Goal: Task Accomplishment & Management: Manage account settings

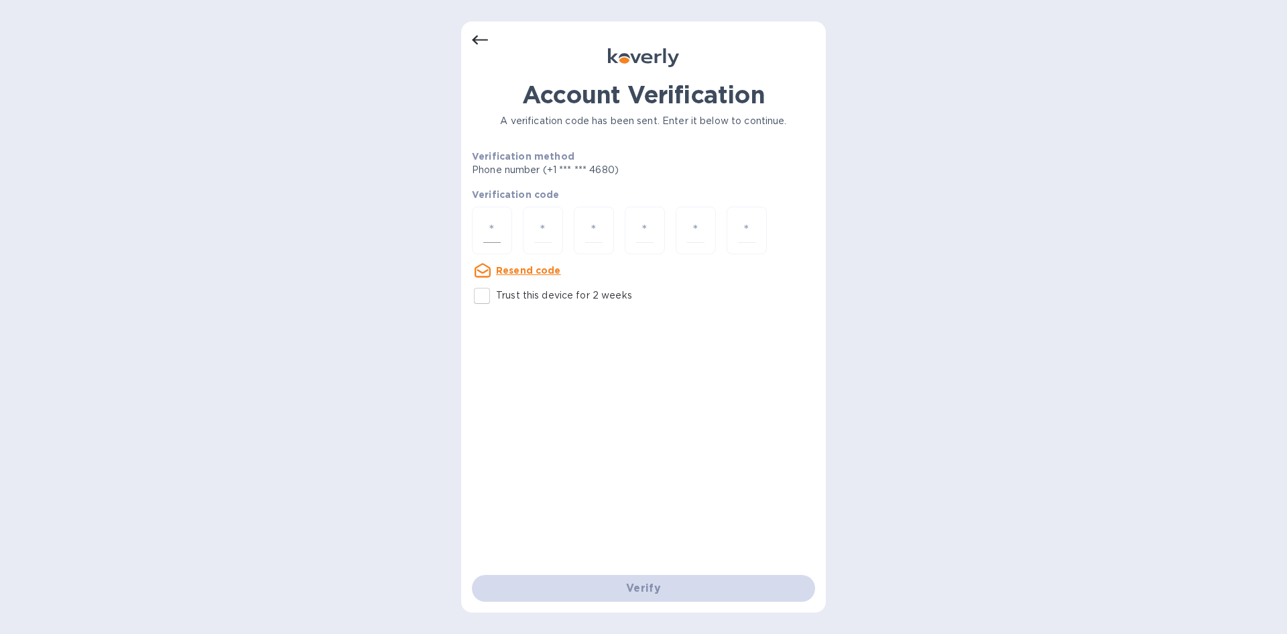
click at [485, 230] on input "number" at bounding box center [491, 230] width 17 height 25
type input "2"
type input "4"
type input "2"
type input "4"
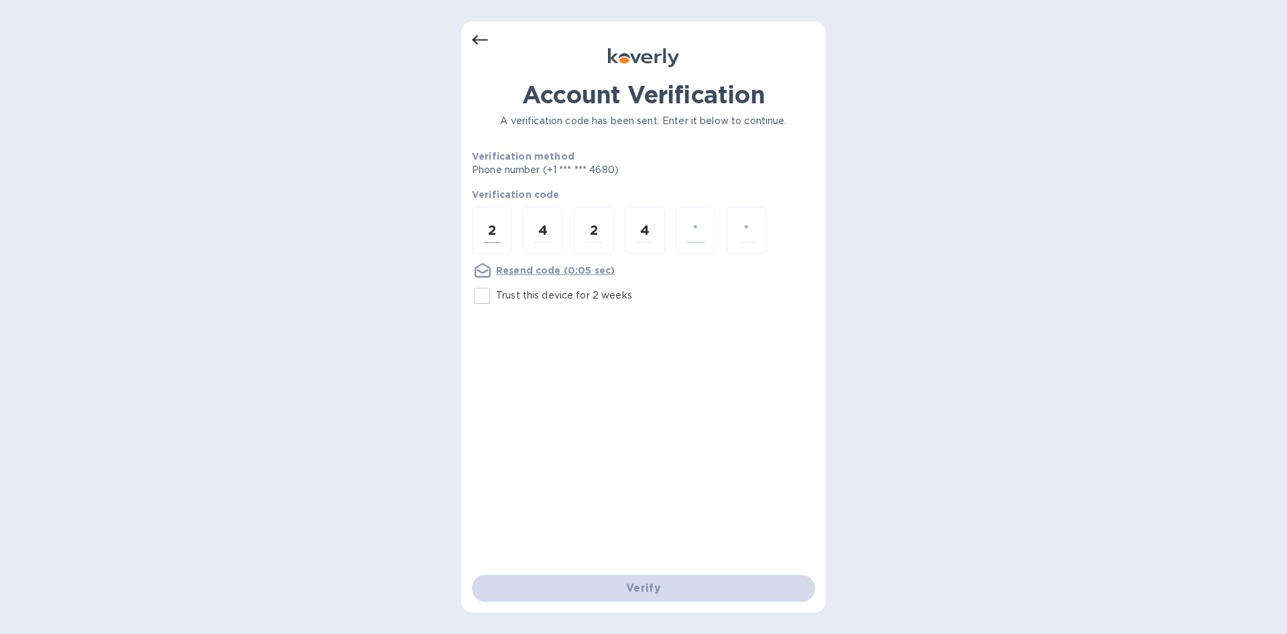
type input "2"
type input "3"
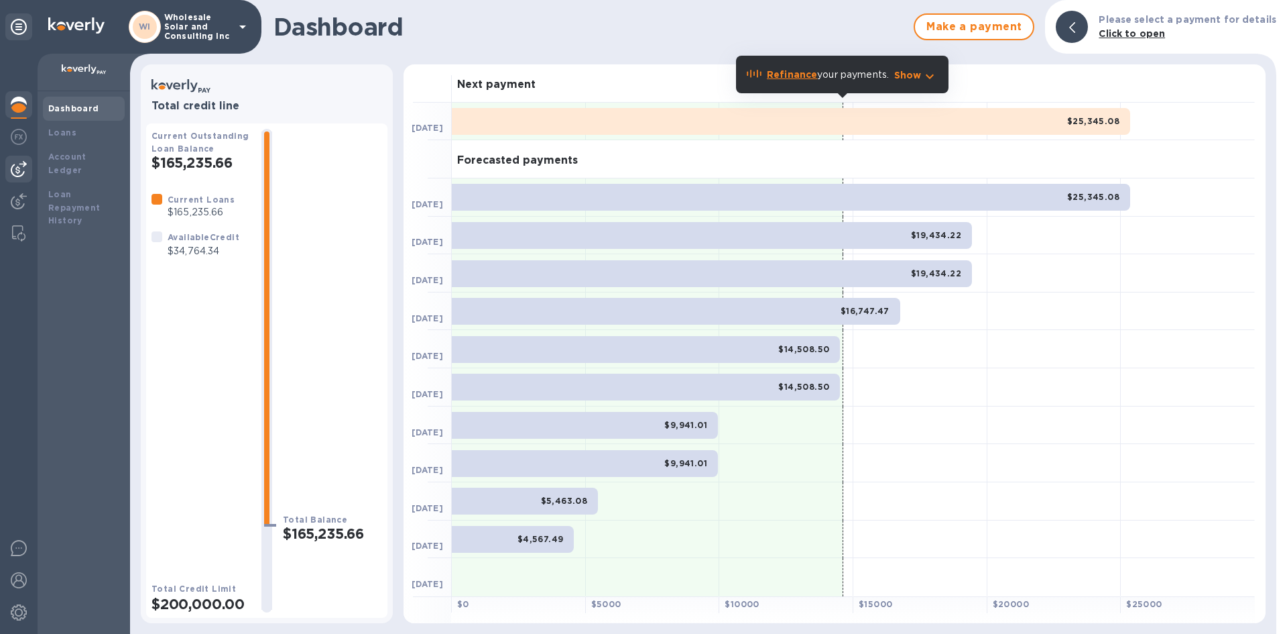
click at [19, 170] on img at bounding box center [19, 169] width 16 height 16
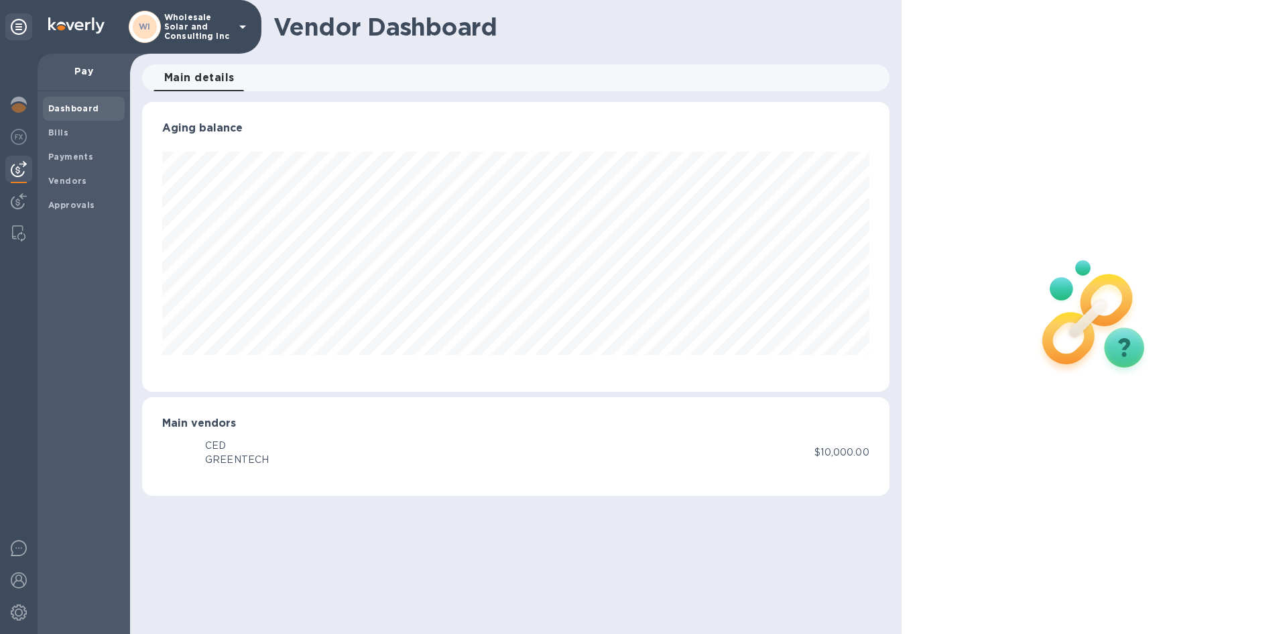
scroll to position [290, 747]
click at [19, 139] on img at bounding box center [19, 137] width 16 height 16
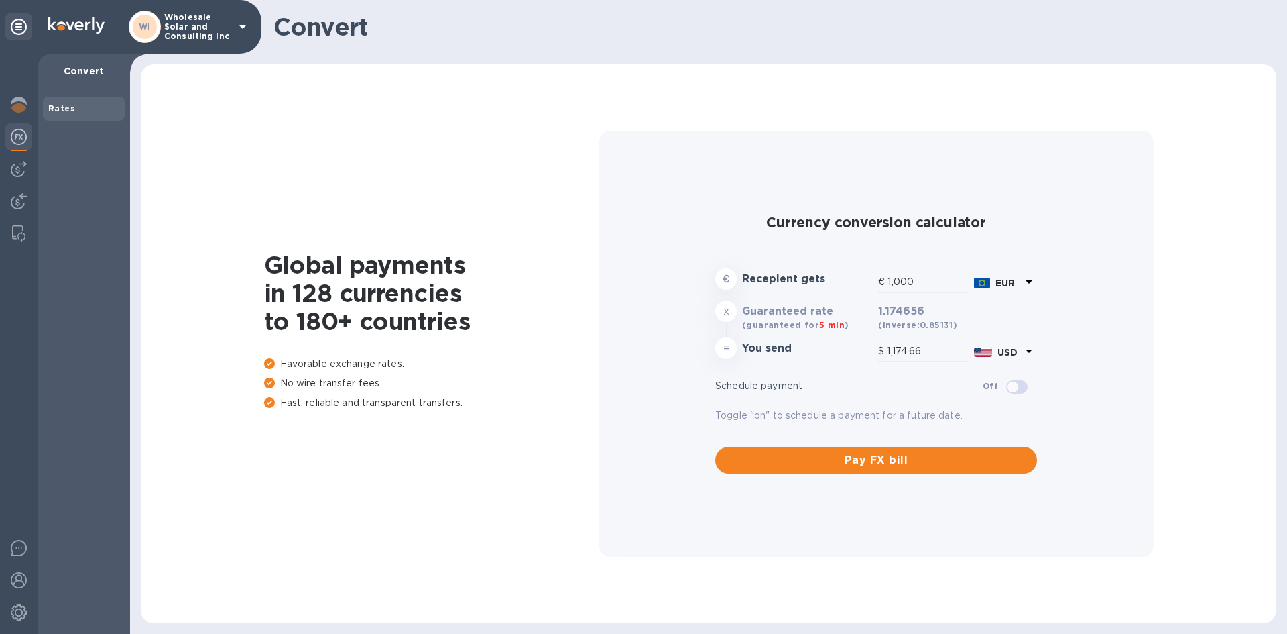
click at [59, 111] on b "Rates" at bounding box center [61, 108] width 27 height 10
click at [17, 161] on img at bounding box center [19, 169] width 16 height 16
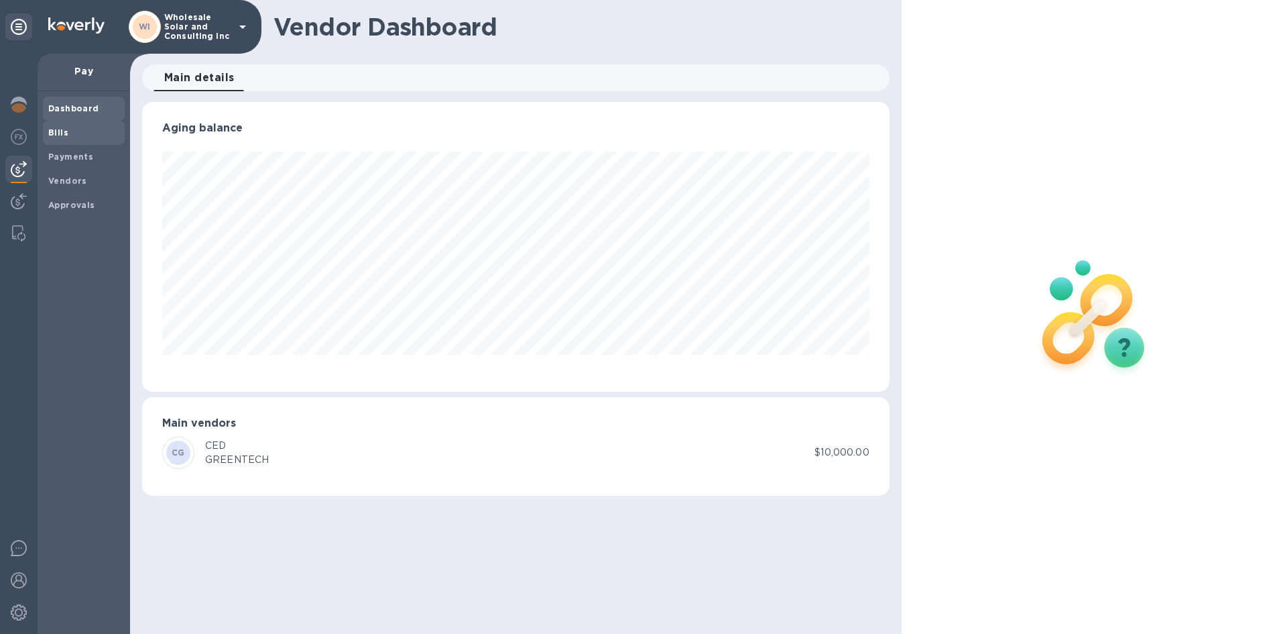
scroll to position [290, 747]
click at [62, 137] on b "Bills" at bounding box center [58, 132] width 20 height 10
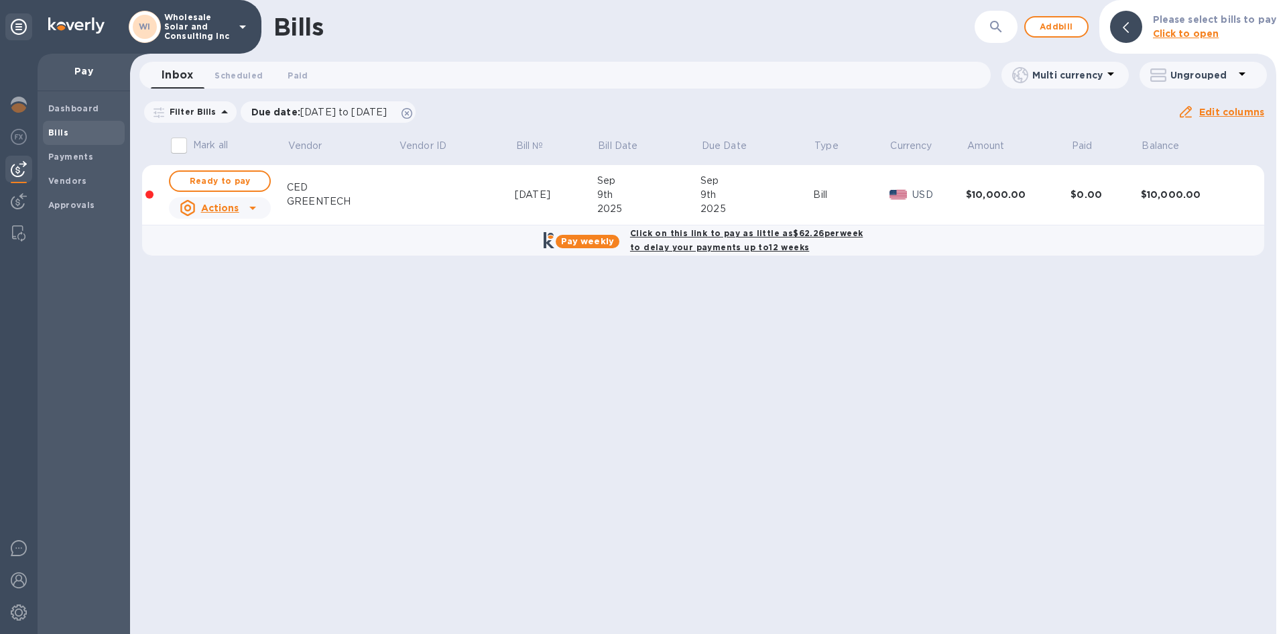
click at [257, 207] on icon at bounding box center [253, 208] width 16 height 16
click at [219, 294] on b "Delete" at bounding box center [224, 294] width 34 height 11
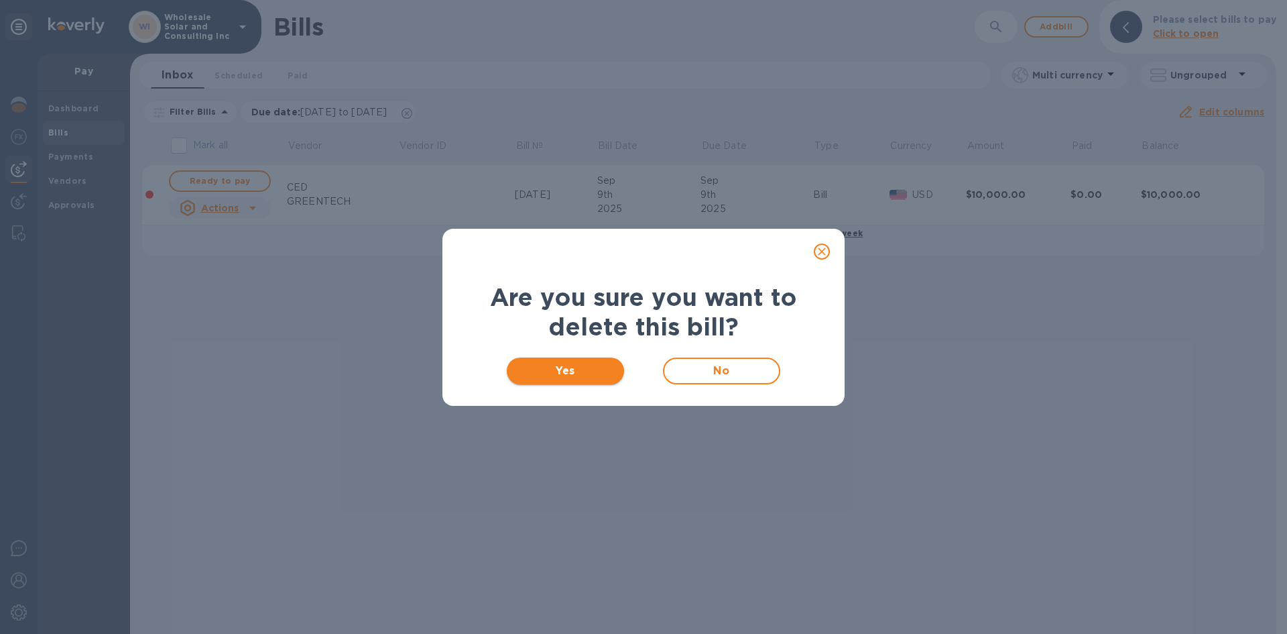
click at [587, 373] on span "Yes" at bounding box center [566, 371] width 96 height 16
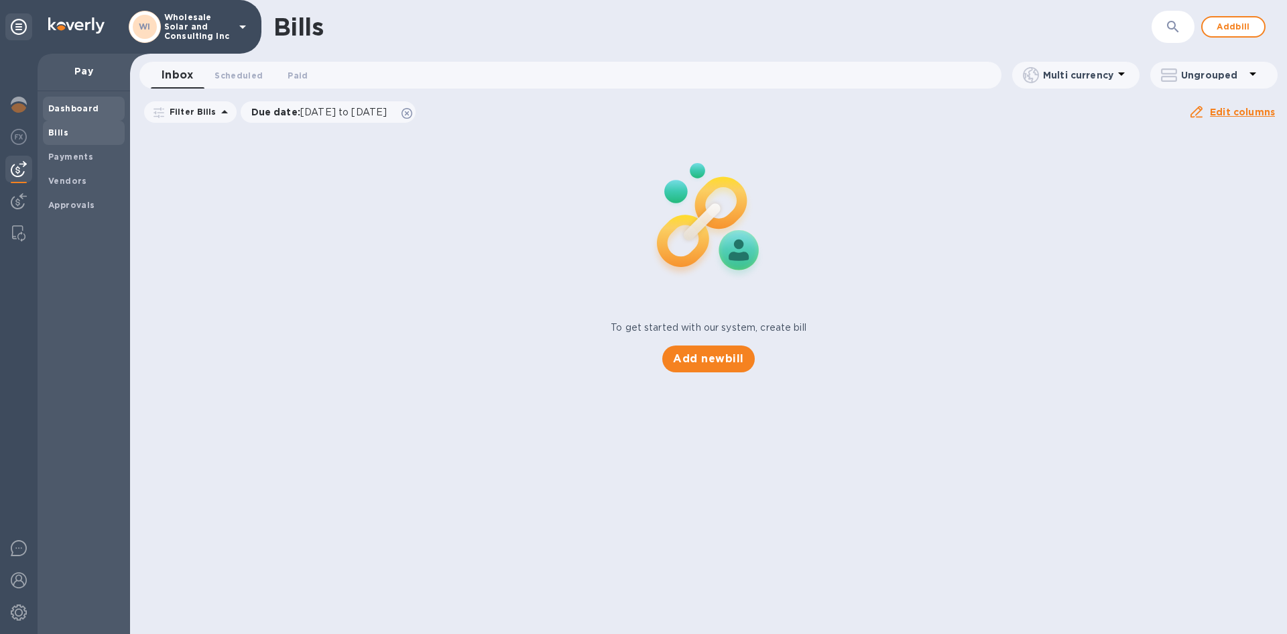
click at [86, 115] on span "Dashboard" at bounding box center [73, 108] width 51 height 13
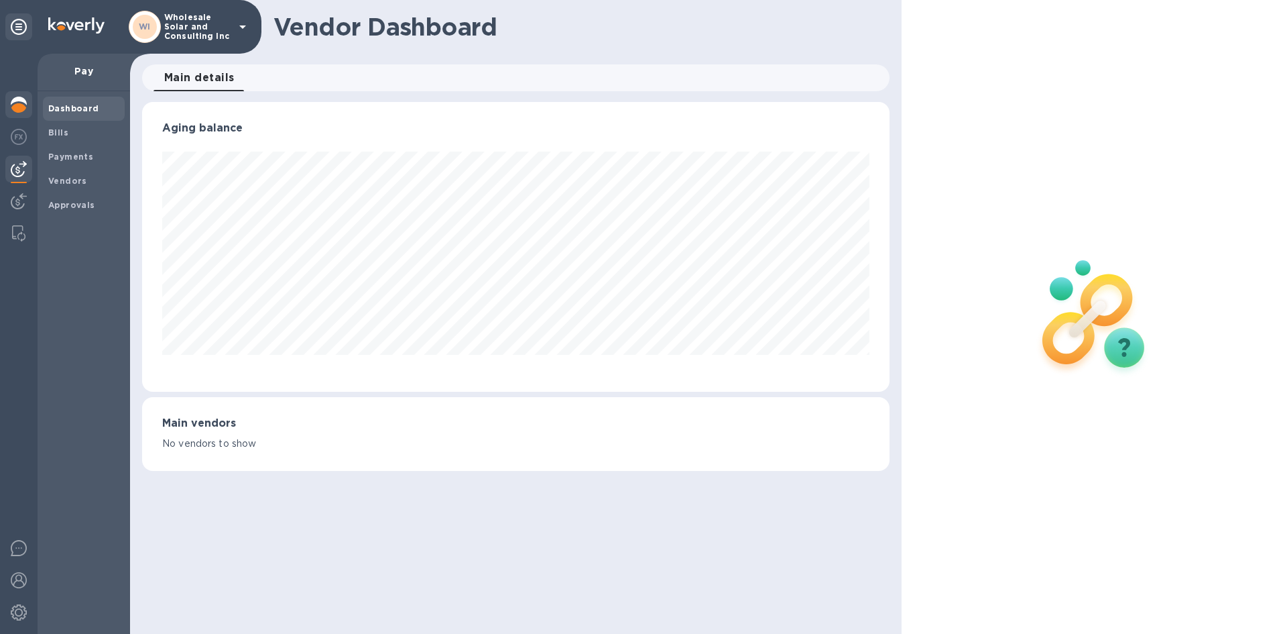
scroll to position [290, 747]
click at [15, 175] on img at bounding box center [19, 169] width 16 height 16
click at [68, 126] on span "Bills" at bounding box center [83, 132] width 71 height 13
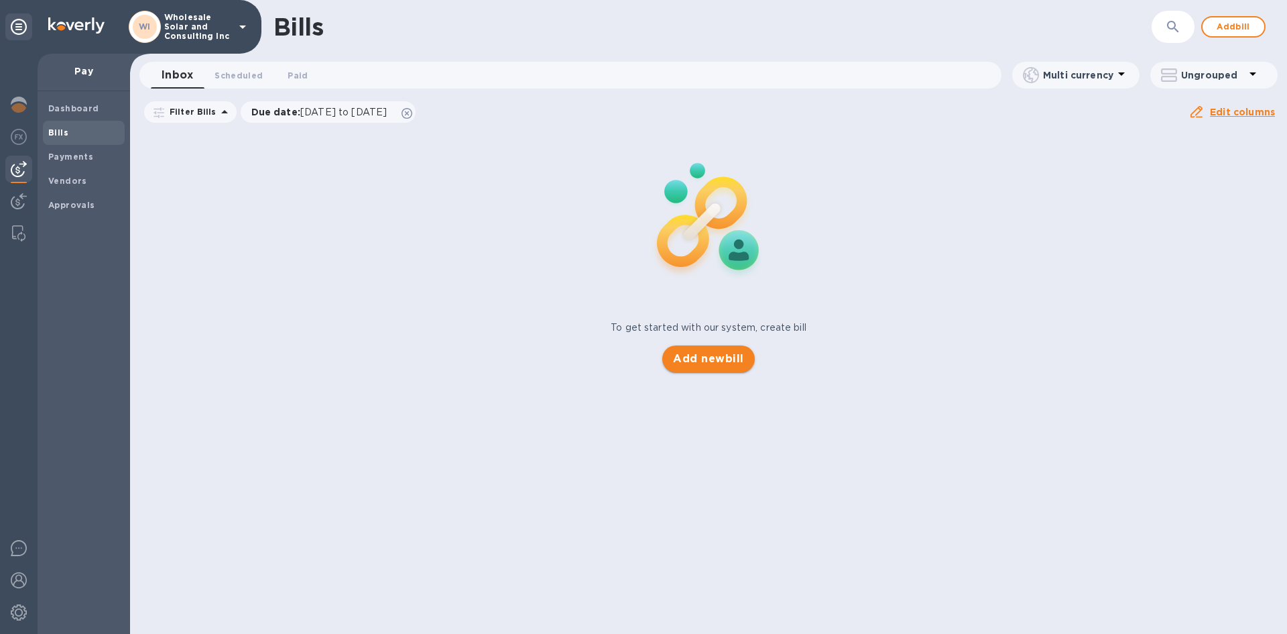
click at [683, 357] on span "Add new bill" at bounding box center [708, 359] width 70 height 16
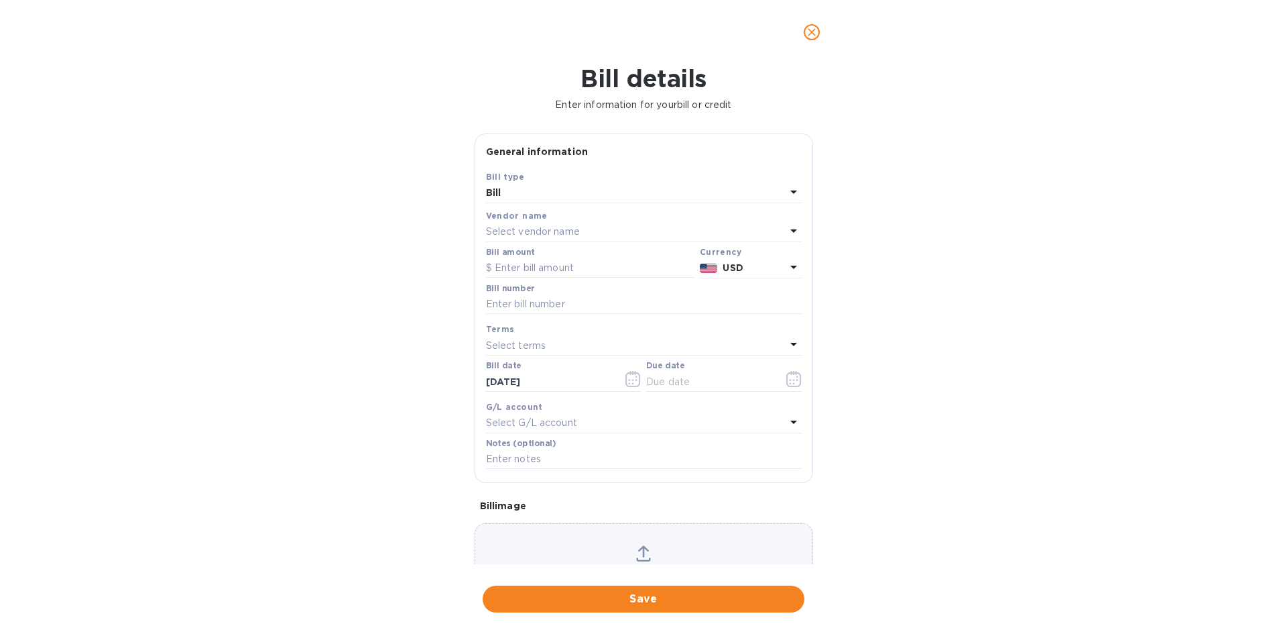
click at [520, 229] on p "Select vendor name" at bounding box center [533, 232] width 94 height 14
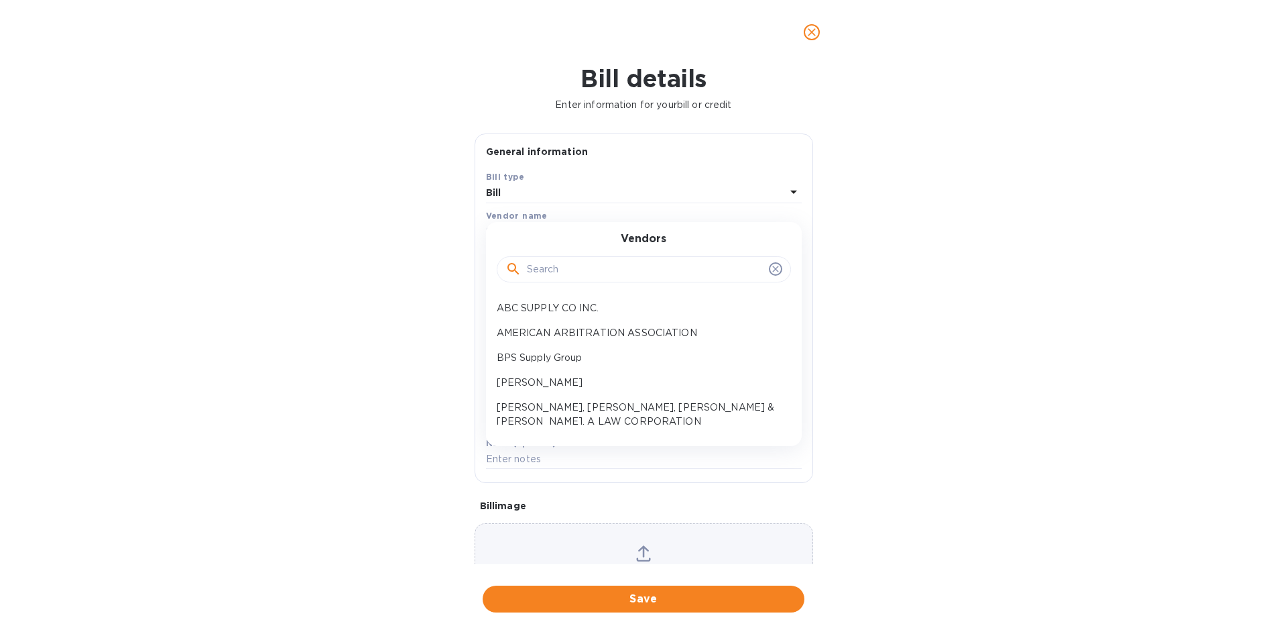
click at [530, 264] on input "text" at bounding box center [645, 269] width 237 height 20
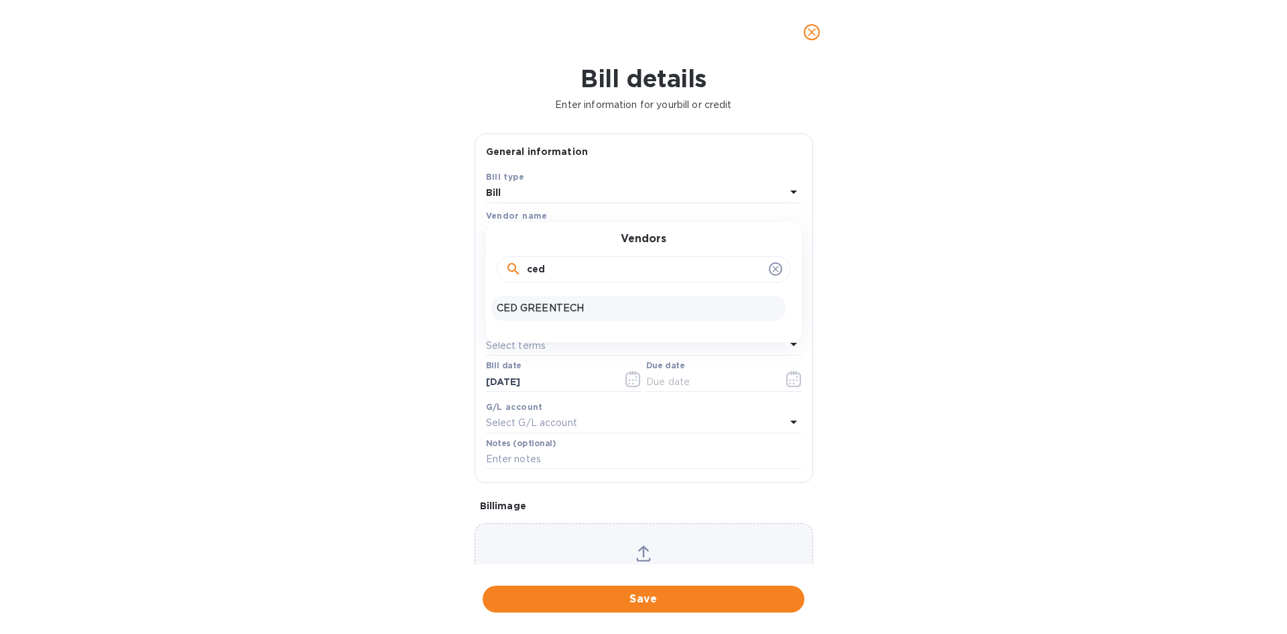
type input "ced"
click at [544, 305] on p "CED GREENTECH" at bounding box center [639, 308] width 284 height 14
click at [546, 268] on input "text" at bounding box center [590, 268] width 209 height 20
type input "20,000"
click at [567, 298] on input "text" at bounding box center [644, 304] width 316 height 20
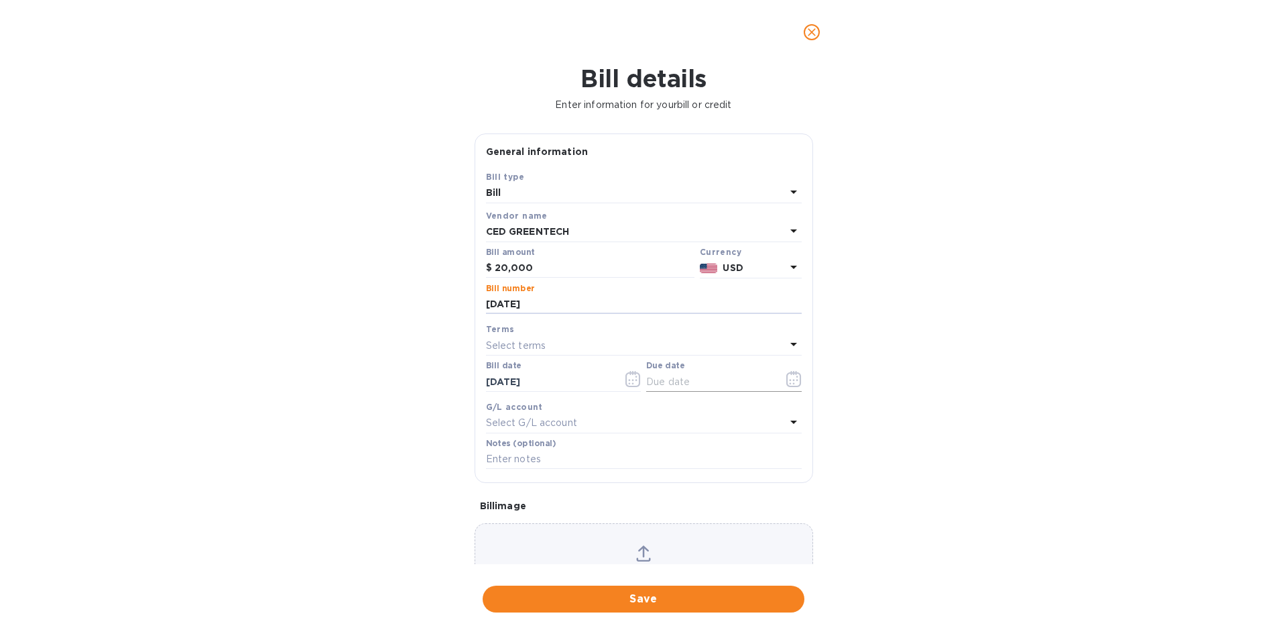
type input "[DATE]"
click at [786, 382] on icon "button" at bounding box center [793, 379] width 15 height 16
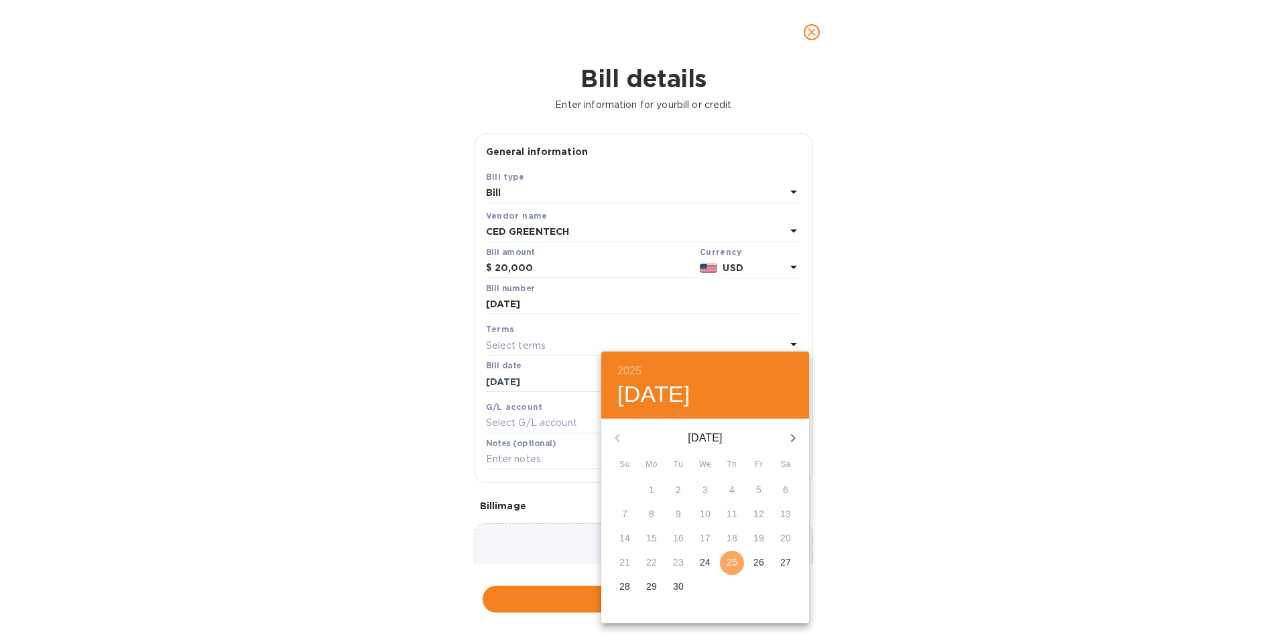
click at [735, 559] on p "25" at bounding box center [732, 561] width 11 height 13
type input "[DATE]"
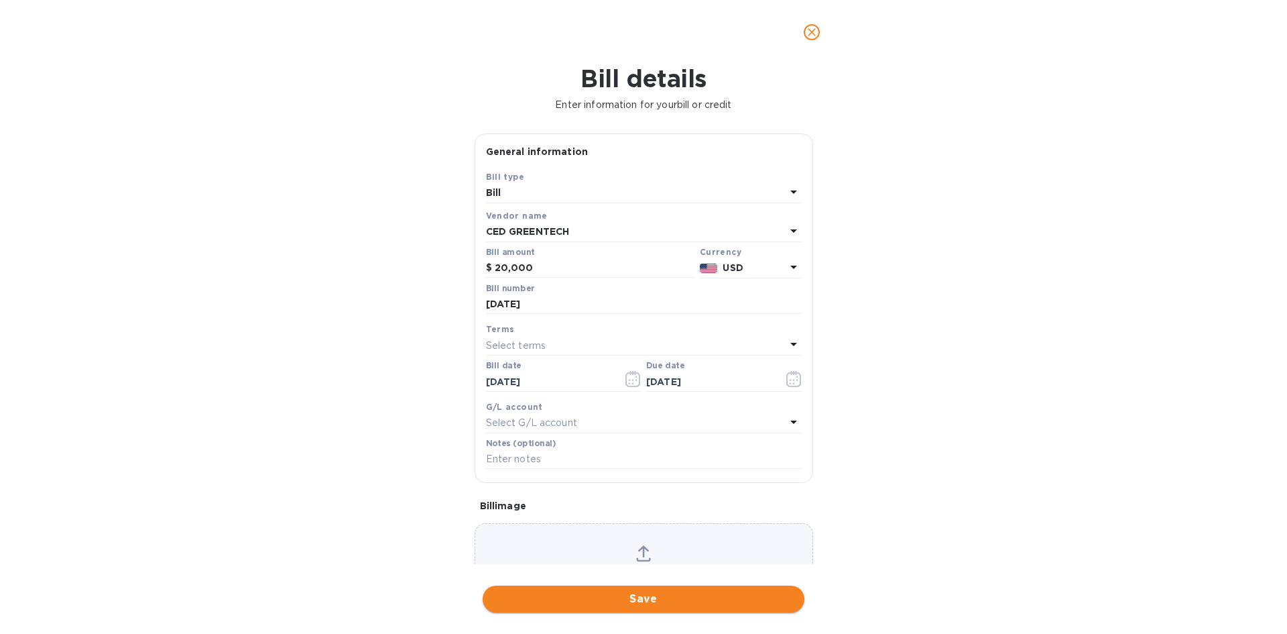
click at [660, 589] on button "Save" at bounding box center [644, 598] width 322 height 27
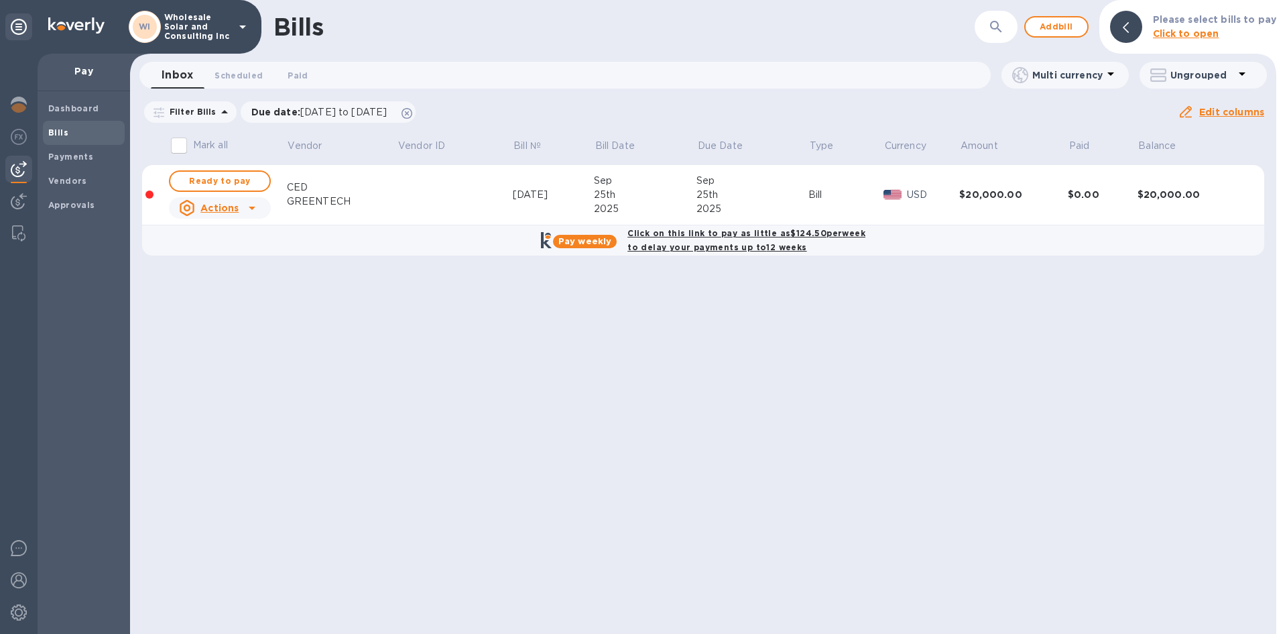
click at [603, 239] on b "Pay weekly" at bounding box center [585, 241] width 53 height 10
checkbox input "true"
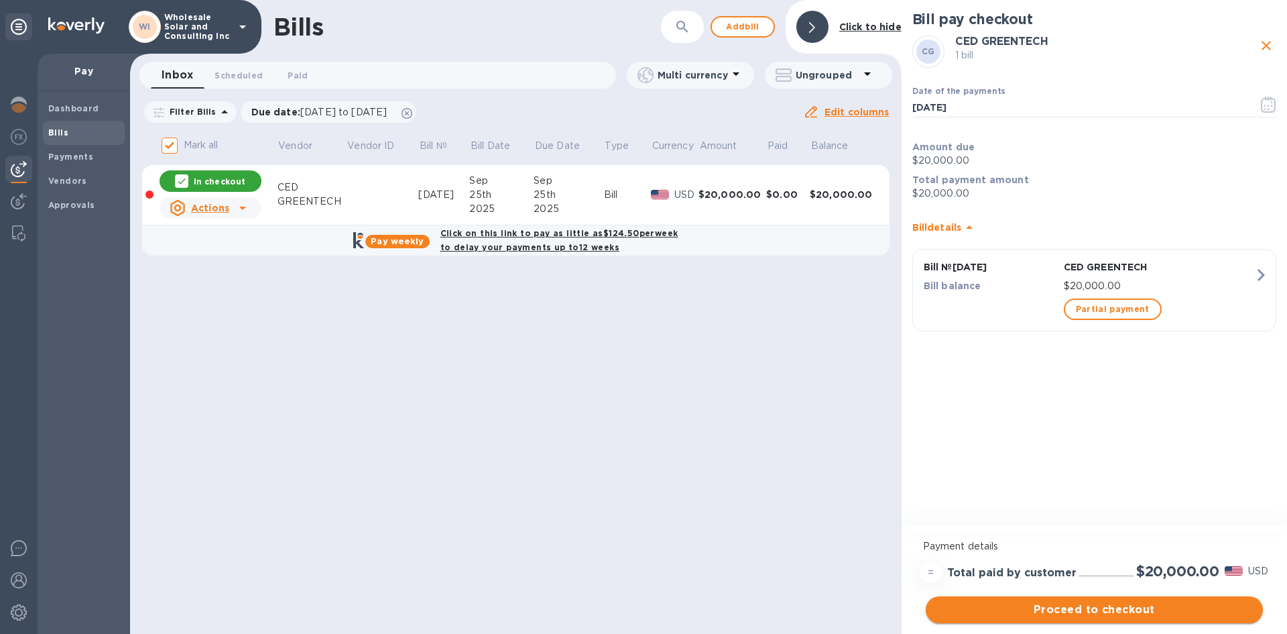
click at [1051, 618] on button "Proceed to checkout" at bounding box center [1094, 609] width 337 height 27
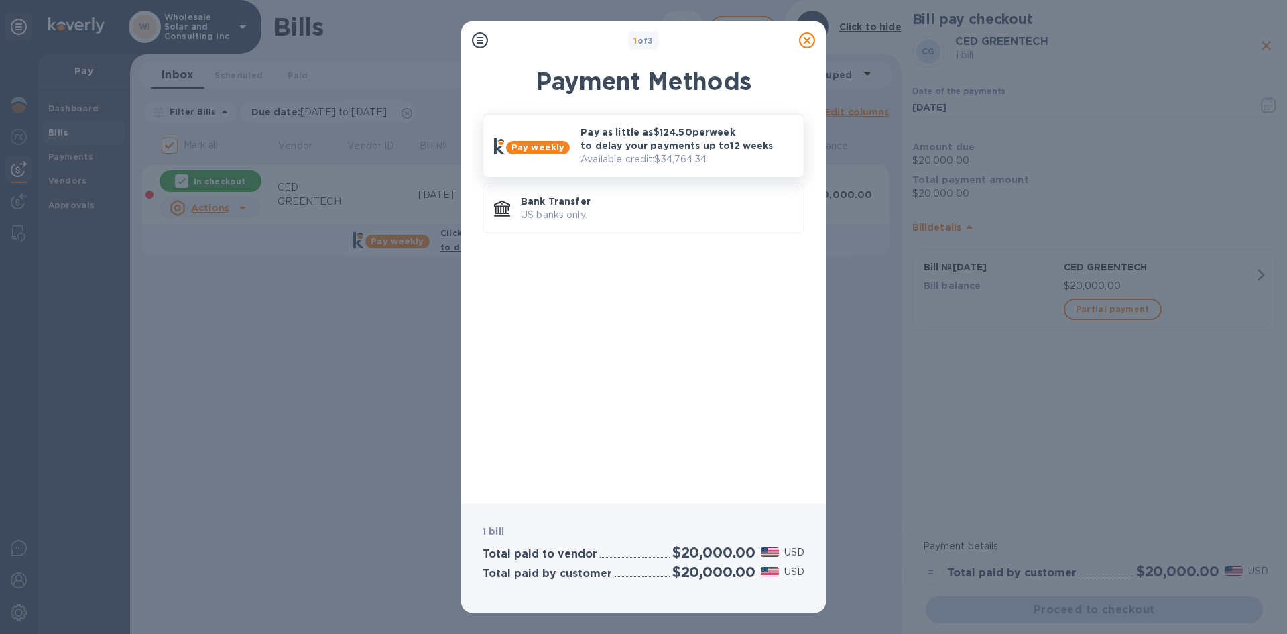
click at [591, 145] on p "Pay as little as $124.50 per week to delay your payments up to 12 weeks" at bounding box center [687, 138] width 213 height 27
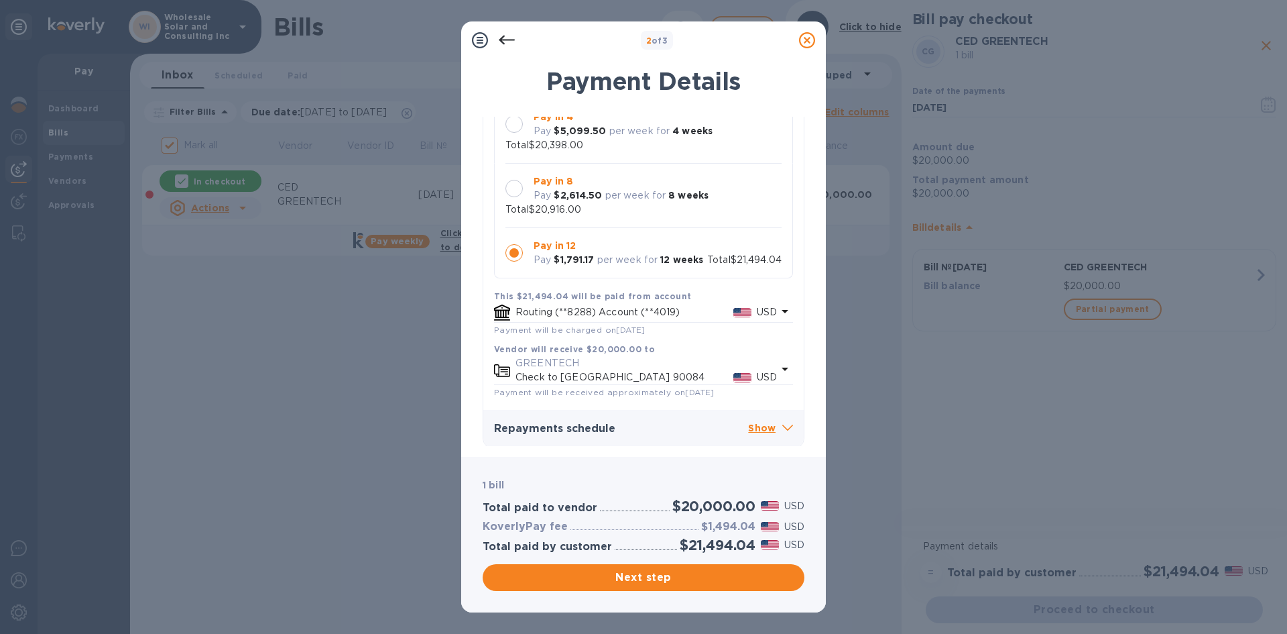
scroll to position [153, 0]
click at [683, 577] on span "Next step" at bounding box center [643, 577] width 300 height 16
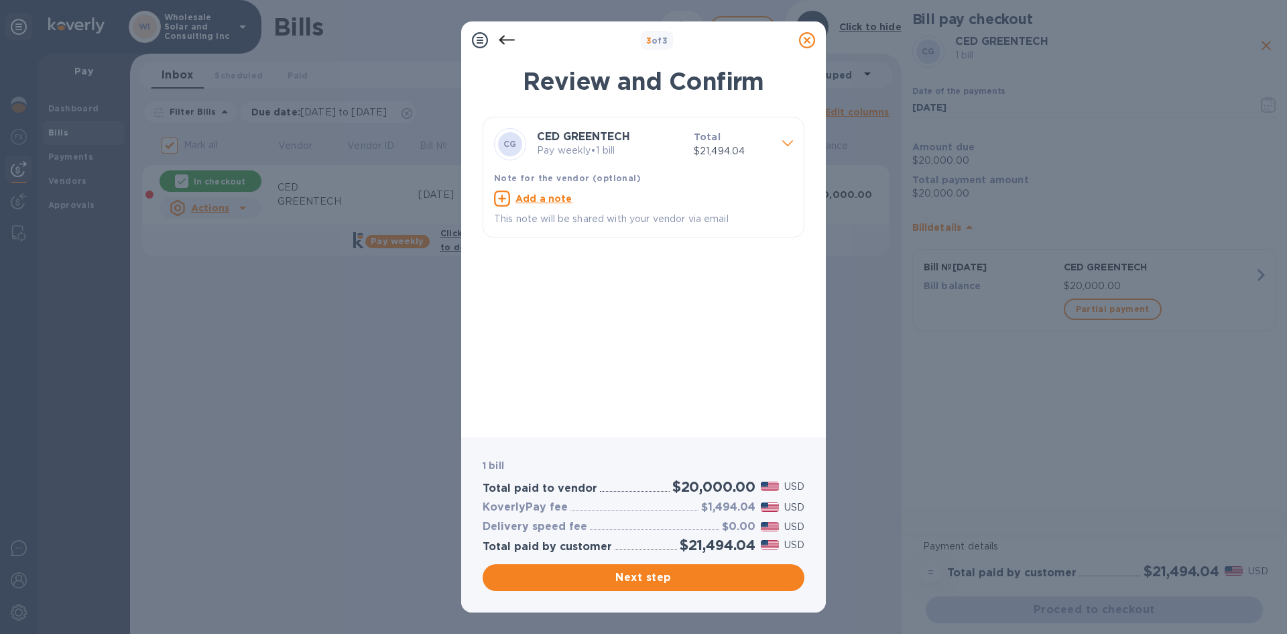
click at [501, 41] on icon at bounding box center [507, 40] width 16 height 9
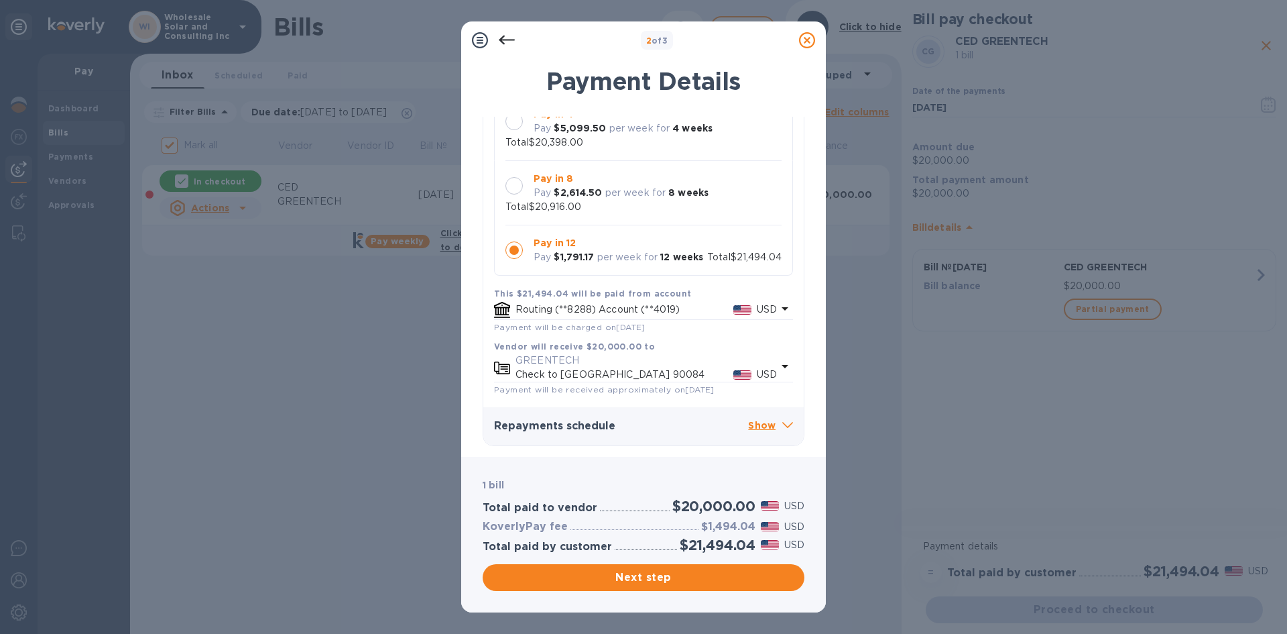
click at [767, 367] on p "USD" at bounding box center [767, 374] width 20 height 14
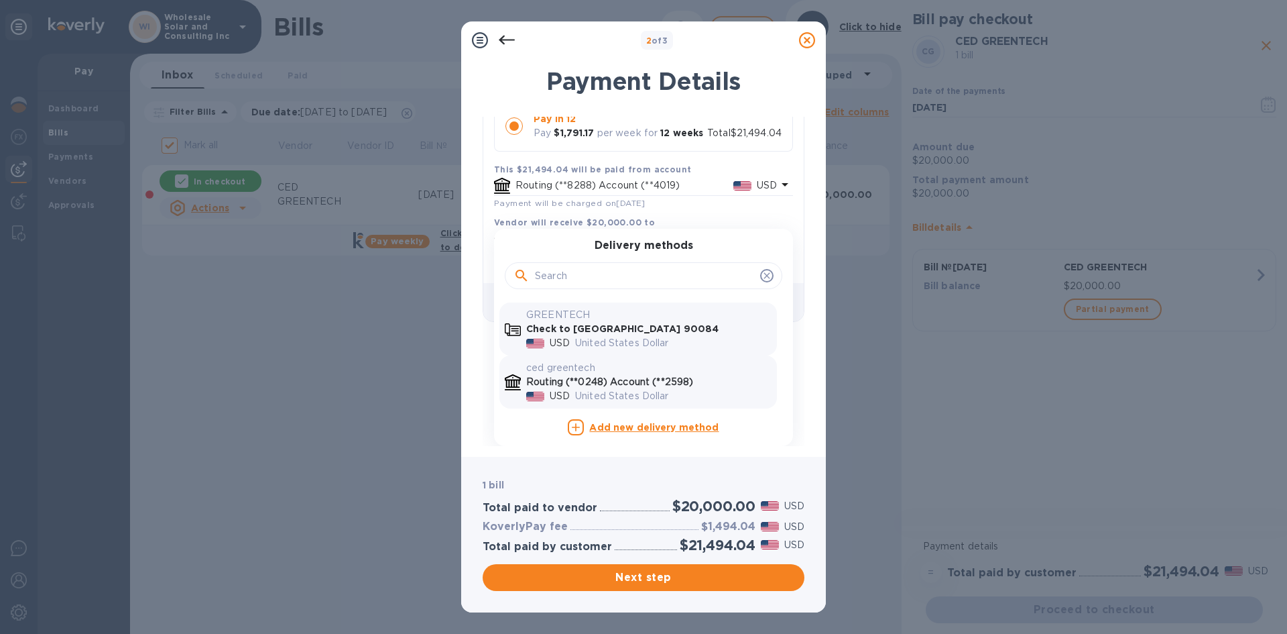
click at [652, 385] on p "Routing (**0248) Account (**2598)" at bounding box center [648, 382] width 245 height 14
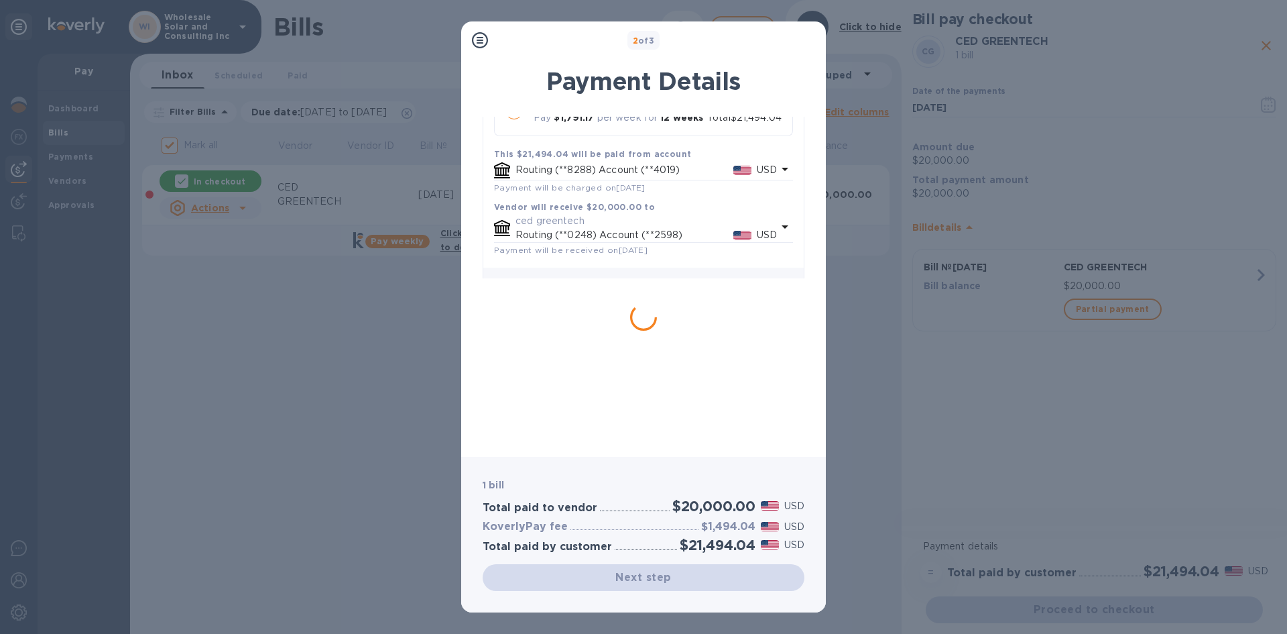
scroll to position [141, 0]
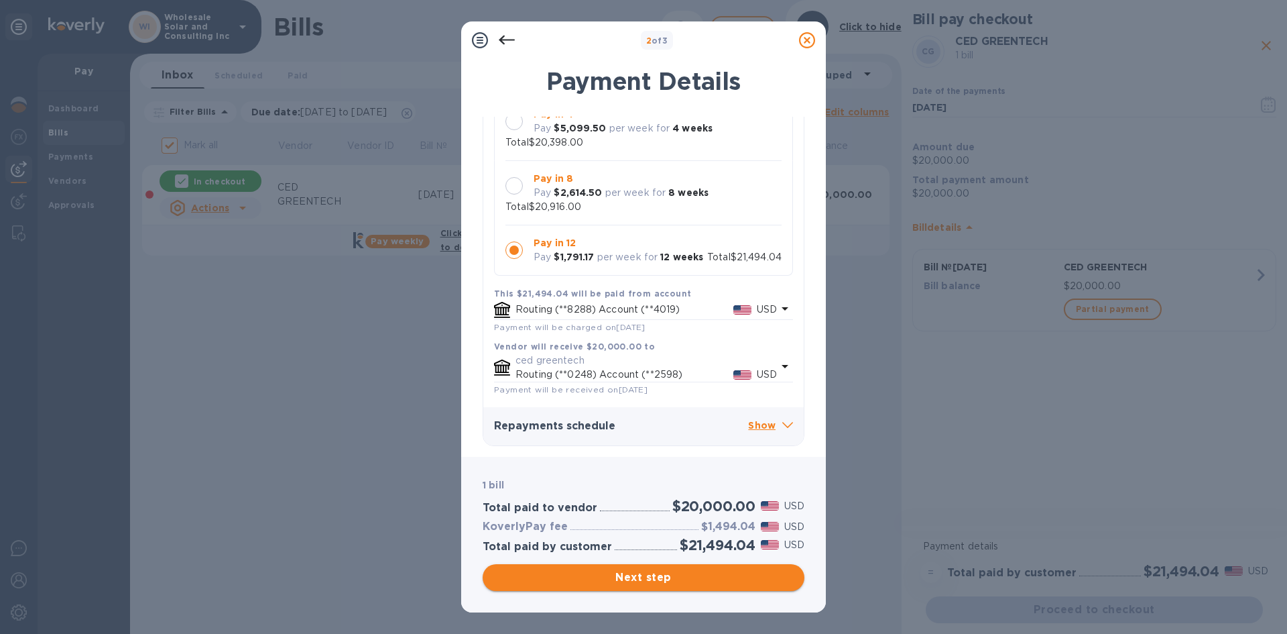
click at [642, 583] on span "Next step" at bounding box center [643, 577] width 300 height 16
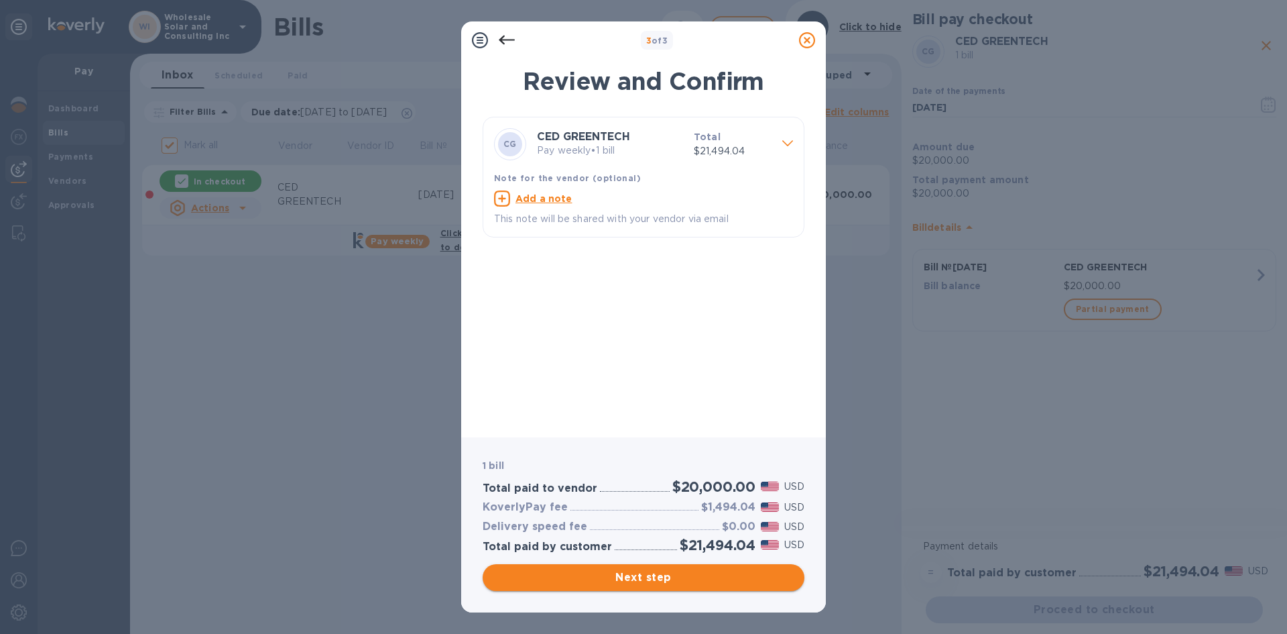
click at [679, 579] on span "Next step" at bounding box center [643, 577] width 300 height 16
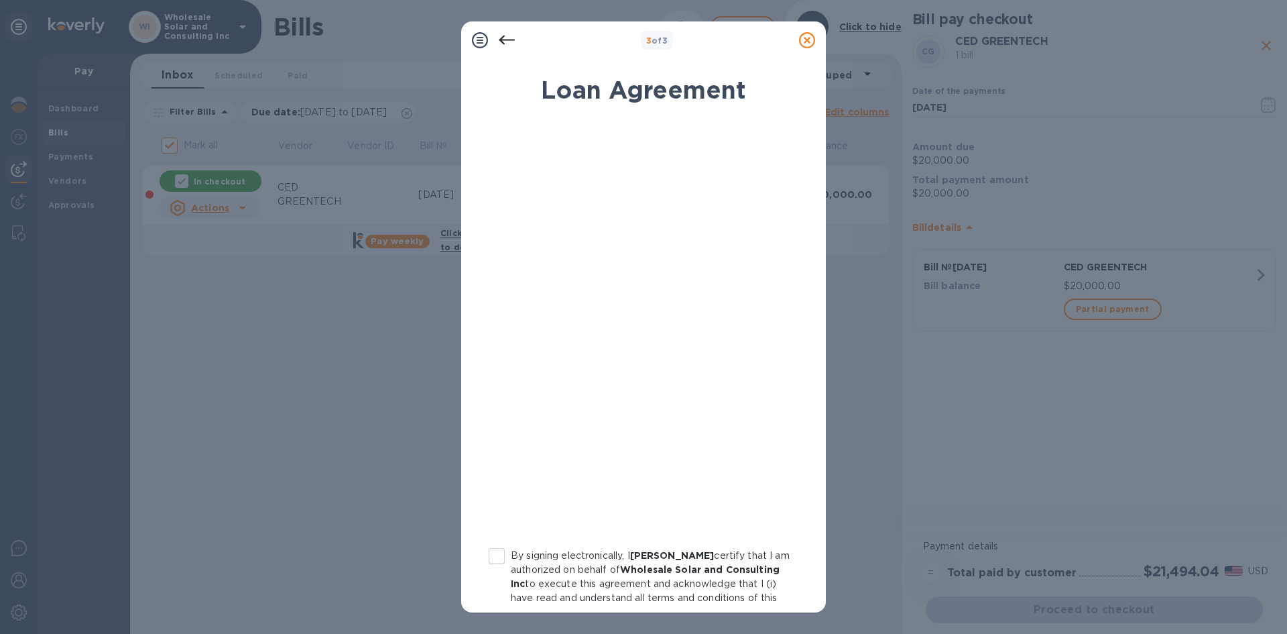
scroll to position [130, 0]
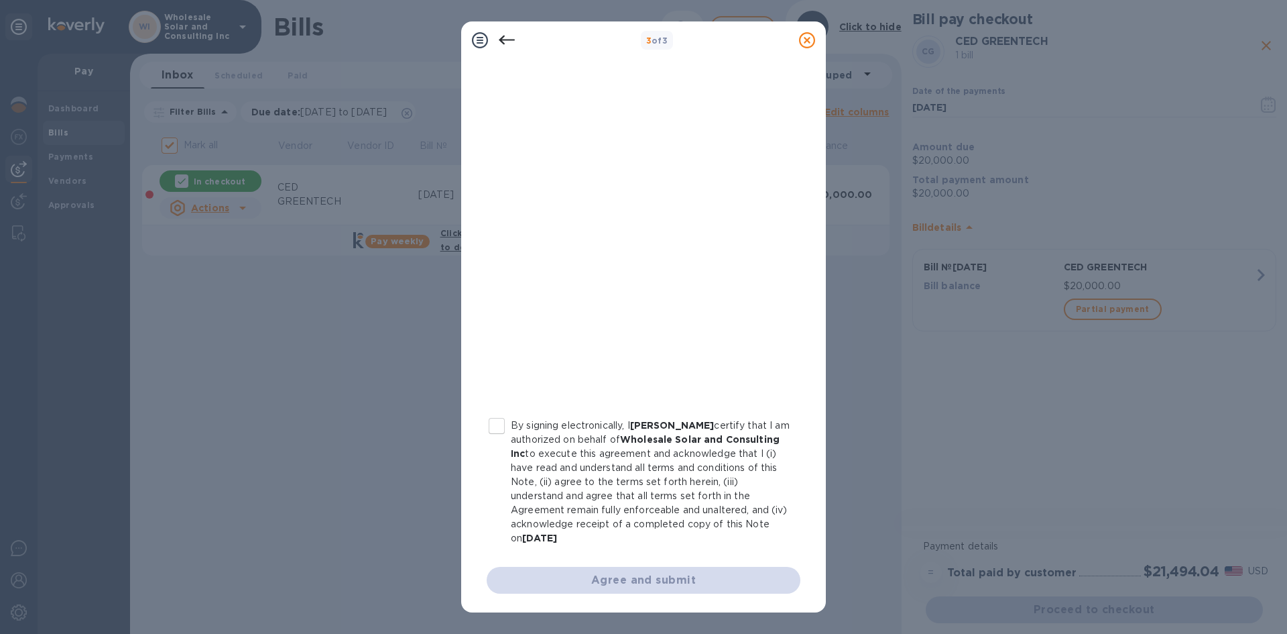
click at [505, 426] on input "By signing electronically, I [PERSON_NAME] certify that I am authorized on beha…" at bounding box center [497, 426] width 28 height 28
checkbox input "true"
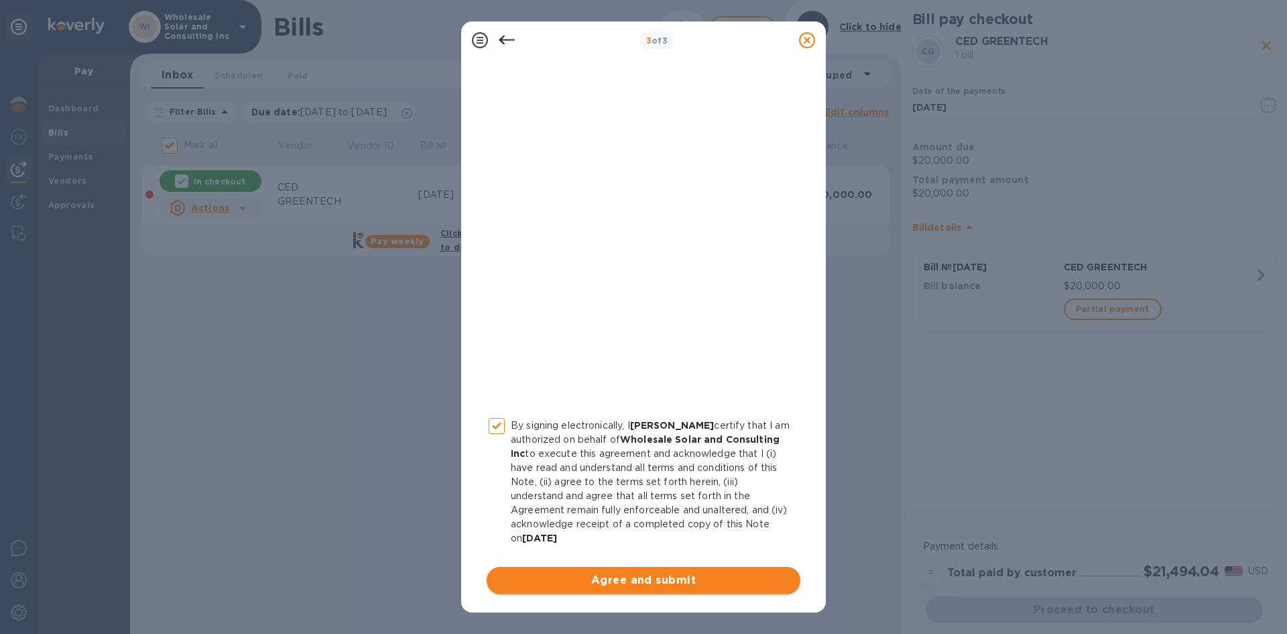
click at [678, 587] on span "Agree and submit" at bounding box center [644, 580] width 292 height 16
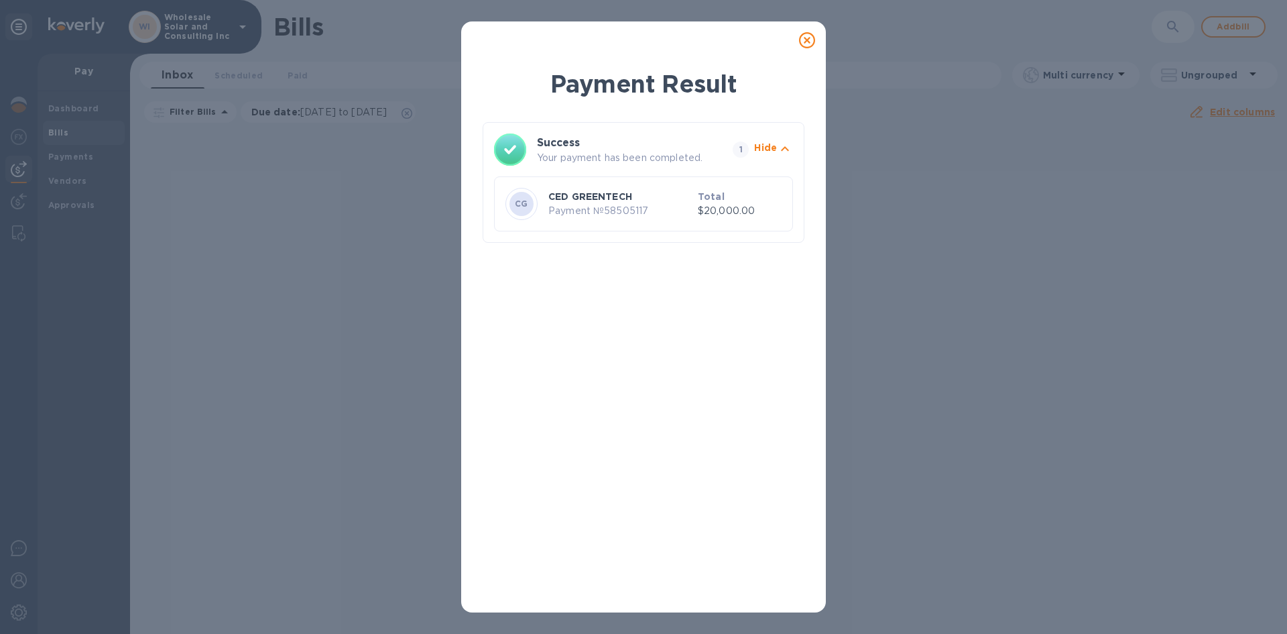
click at [573, 274] on div "Payment Result Success Your payment has been completed. 1 Hide CG CED GREENTECH…" at bounding box center [644, 334] width 322 height 534
click at [807, 46] on icon at bounding box center [807, 40] width 16 height 16
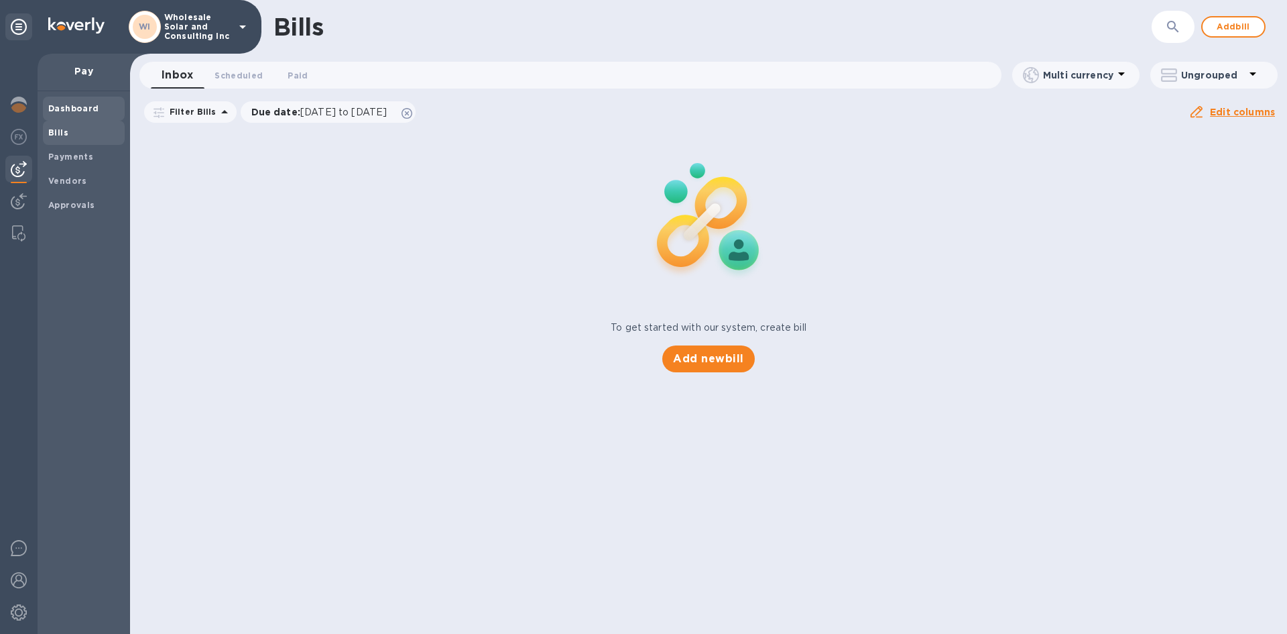
click at [72, 105] on b "Dashboard" at bounding box center [73, 108] width 51 height 10
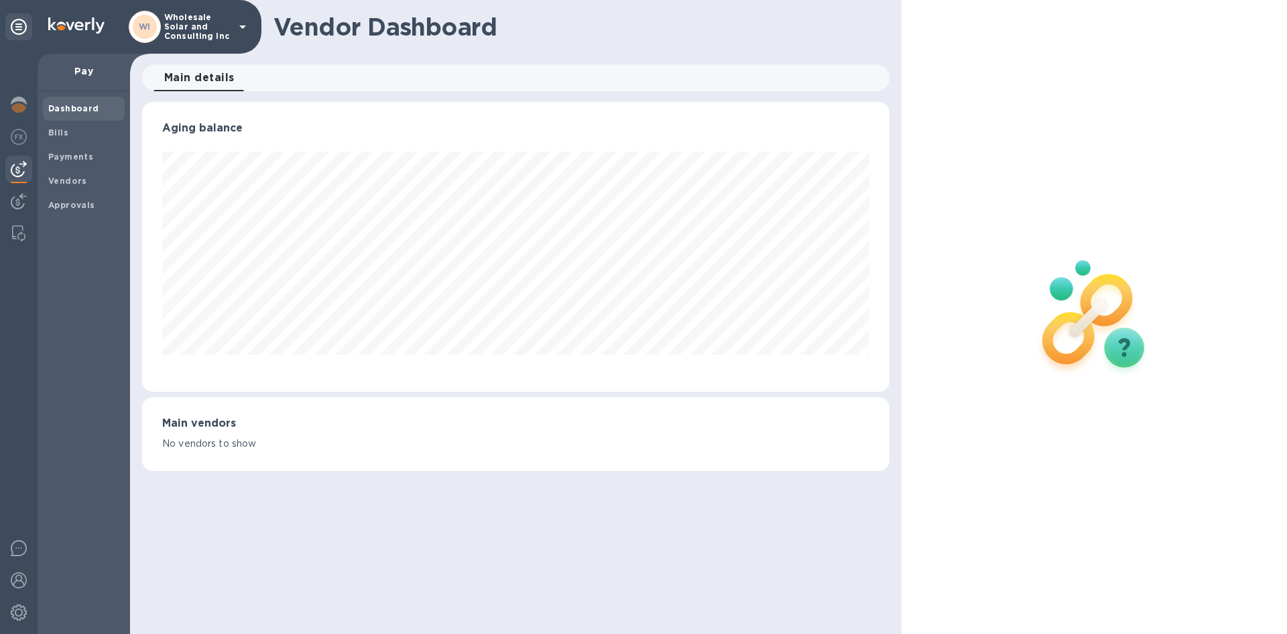
scroll to position [290, 747]
click at [12, 100] on img at bounding box center [19, 105] width 16 height 16
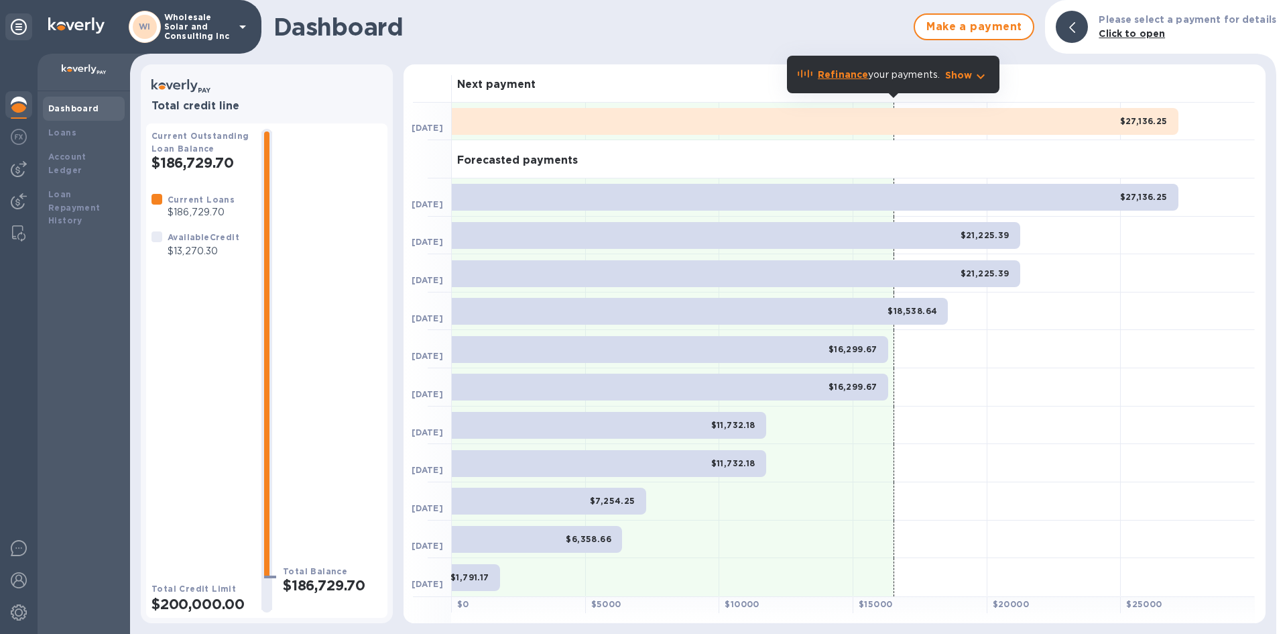
click at [17, 111] on img at bounding box center [19, 105] width 16 height 16
